Goal: Understand process/instructions

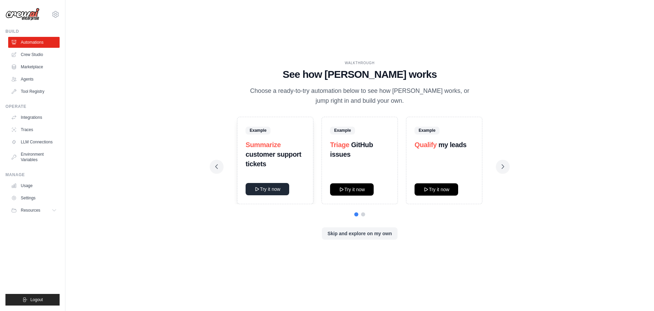
click at [275, 187] on button "Try it now" at bounding box center [268, 189] width 44 height 12
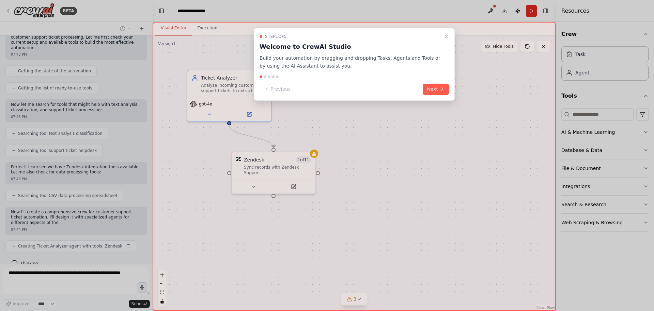
scroll to position [76, 0]
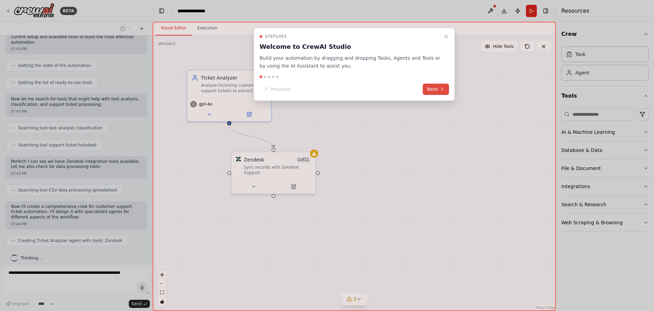
click at [442, 87] on icon at bounding box center [442, 88] width 5 height 5
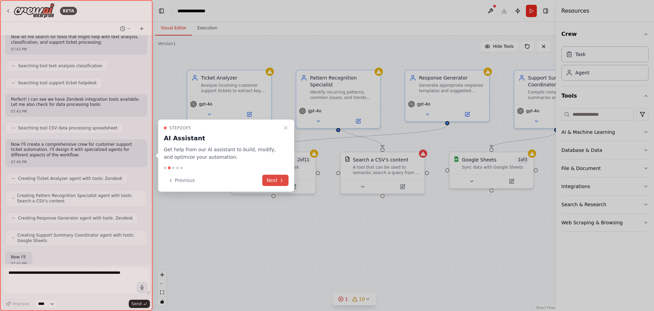
scroll to position [178, 0]
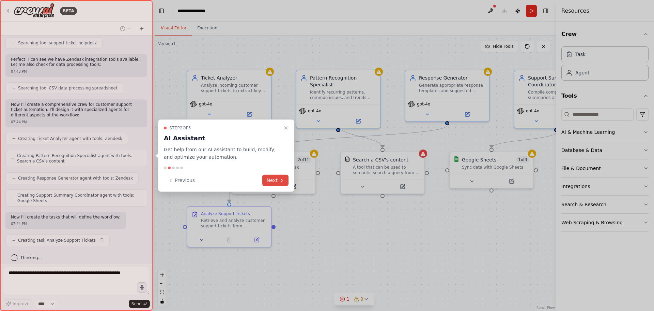
click at [278, 181] on button "Next" at bounding box center [275, 180] width 26 height 11
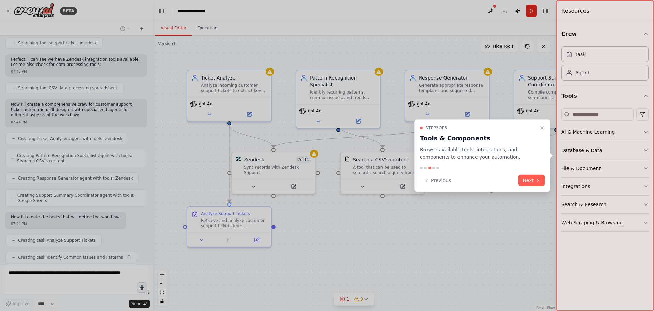
scroll to position [195, 0]
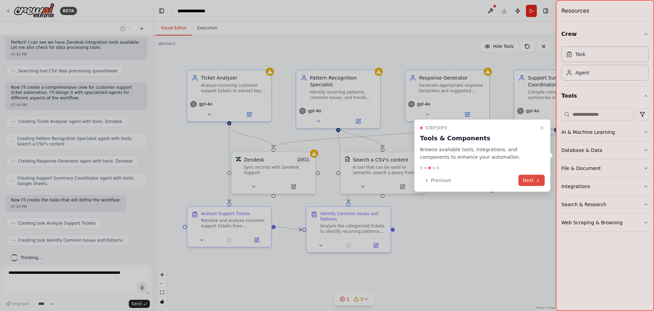
click at [531, 180] on button "Next" at bounding box center [532, 180] width 26 height 11
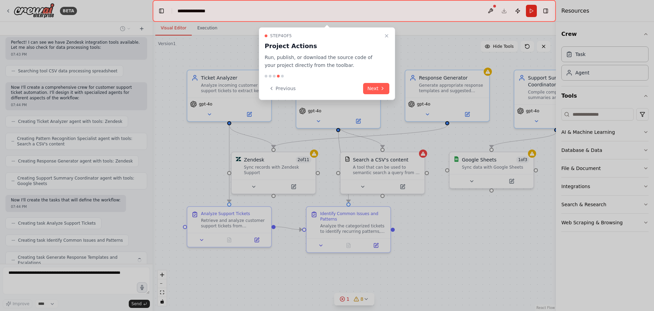
scroll to position [212, 0]
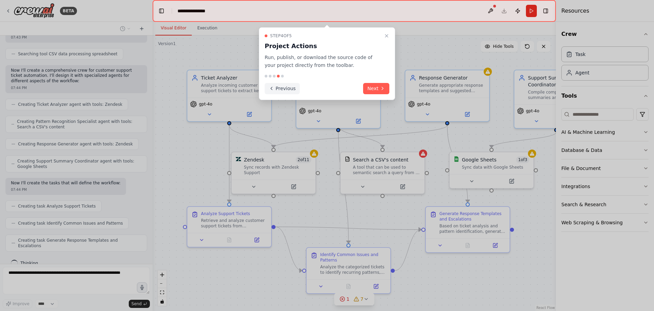
click at [277, 85] on button "Previous" at bounding box center [282, 88] width 35 height 11
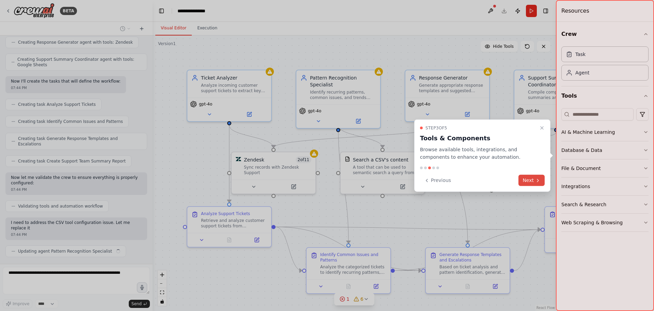
scroll to position [319, 0]
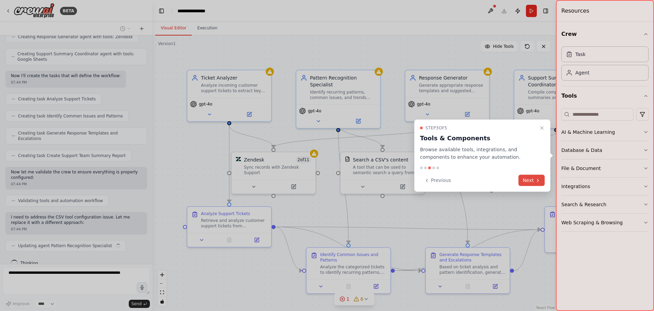
click at [531, 182] on button "Next" at bounding box center [532, 180] width 26 height 11
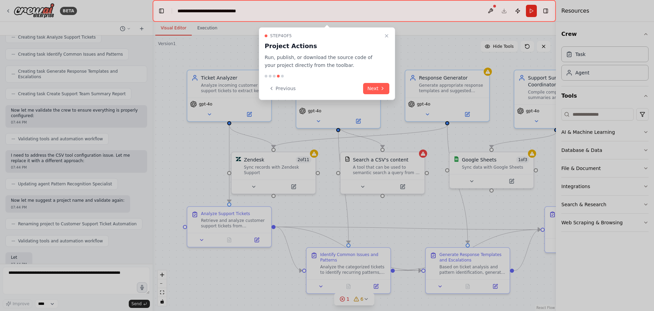
scroll to position [415, 0]
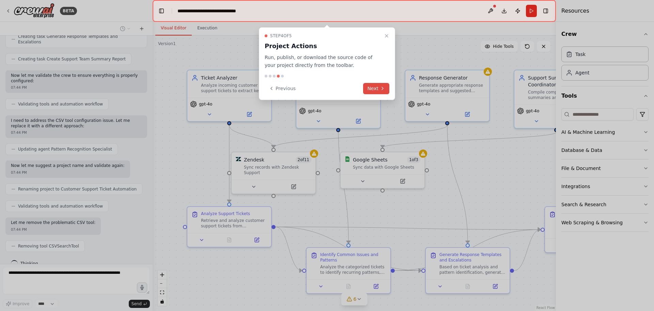
click at [374, 89] on button "Next" at bounding box center [376, 88] width 26 height 11
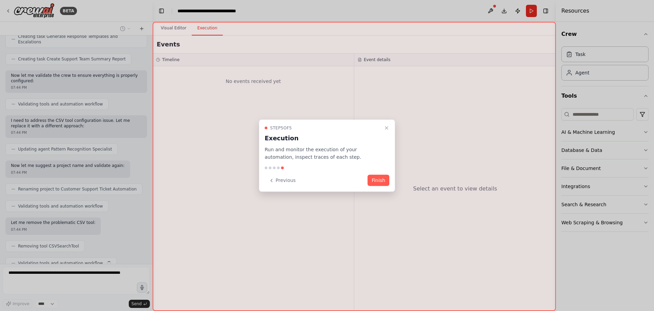
scroll to position [433, 0]
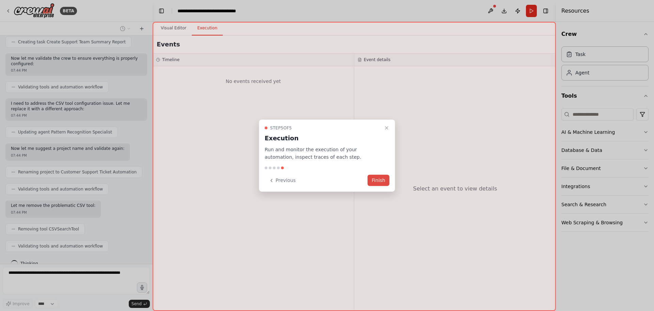
click at [382, 179] on button "Finish" at bounding box center [379, 180] width 22 height 11
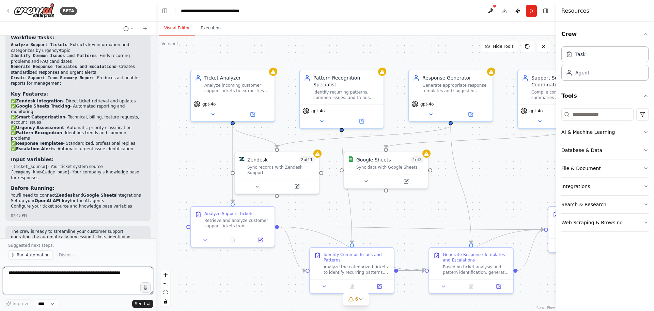
scroll to position [735, 0]
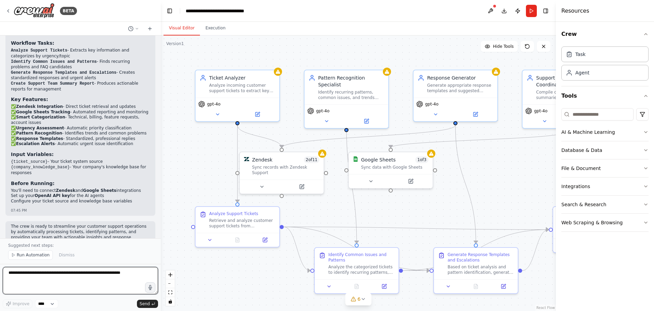
drag, startPoint x: 151, startPoint y: 213, endPoint x: 161, endPoint y: 202, distance: 15.0
click at [161, 202] on div "BETA Create a crew that automatically reads through customer support tickets, c…" at bounding box center [327, 155] width 654 height 311
